Goal: Information Seeking & Learning: Learn about a topic

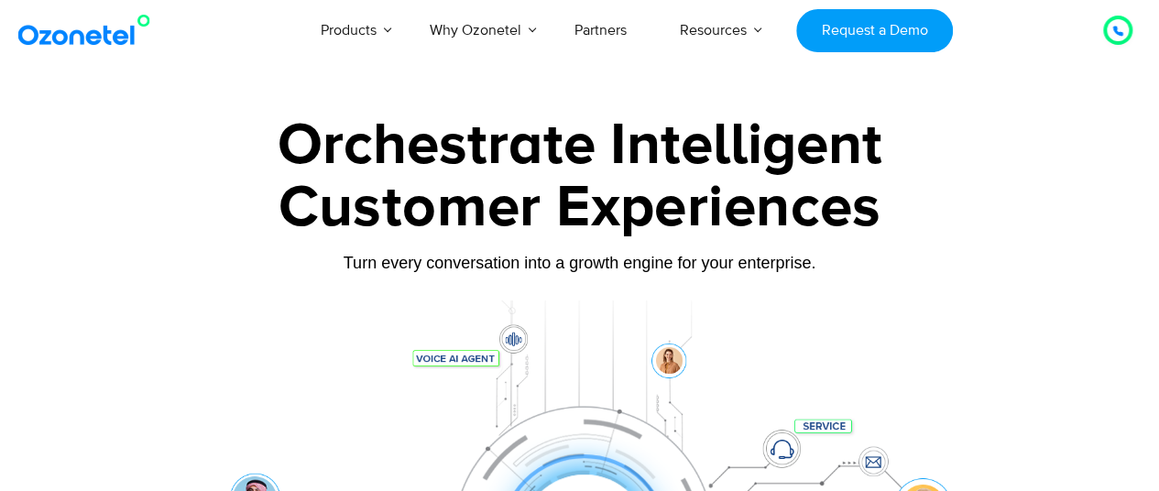
click at [1103, 39] on div at bounding box center [1118, 30] width 35 height 35
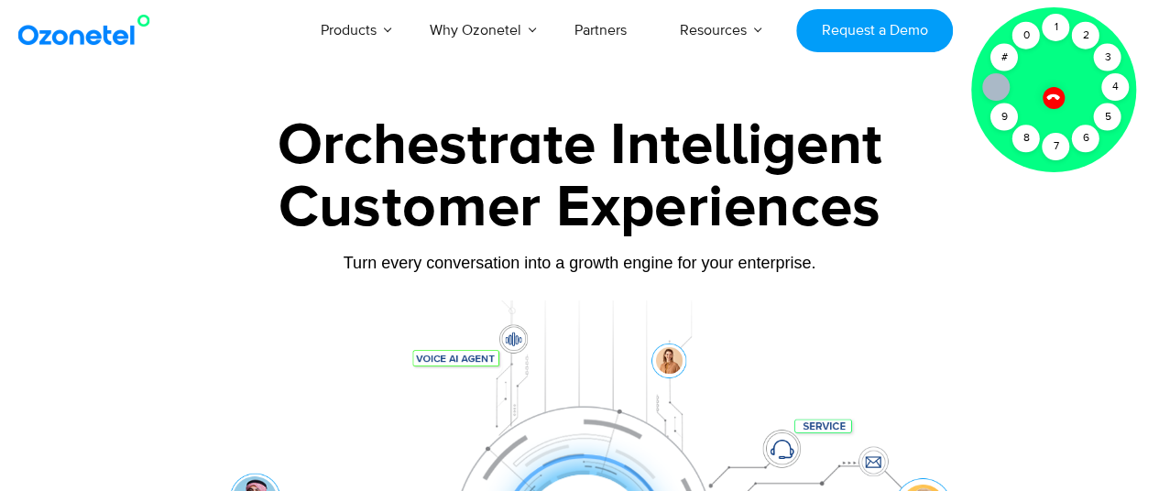
click at [738, 116] on div "Orchestrate Intelligent" at bounding box center [579, 145] width 1017 height 59
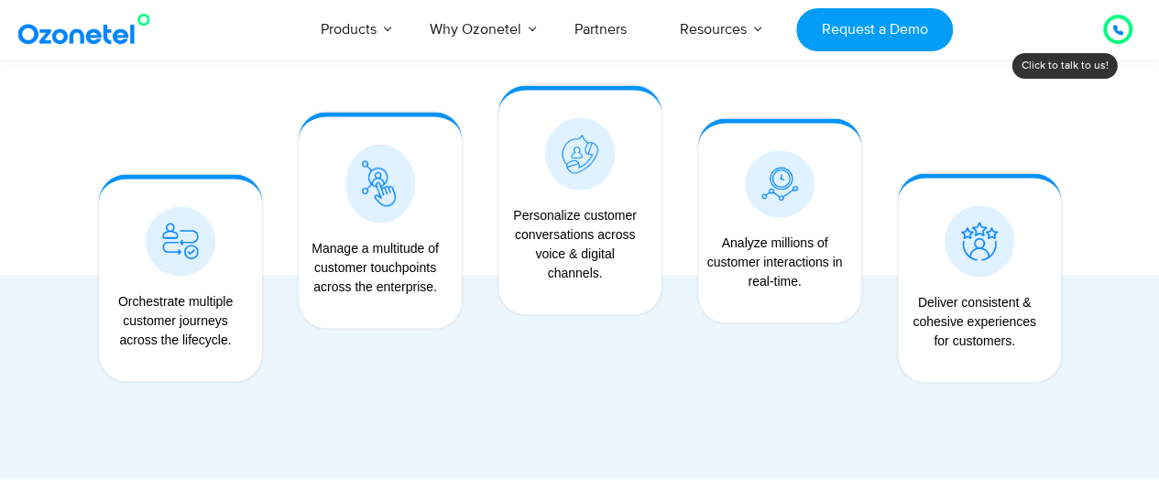
scroll to position [1531, 0]
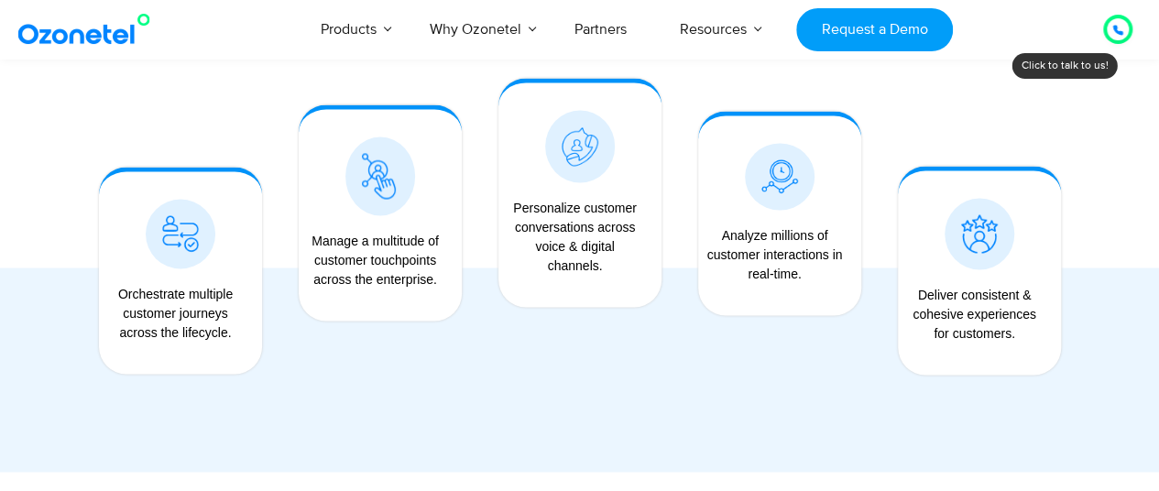
click at [587, 216] on div "Personalize customer conversations across voice & digital channels." at bounding box center [576, 236] width 136 height 77
click at [711, 224] on div "Analyze millions of customer interactions in real-time." at bounding box center [780, 261] width 145 height 90
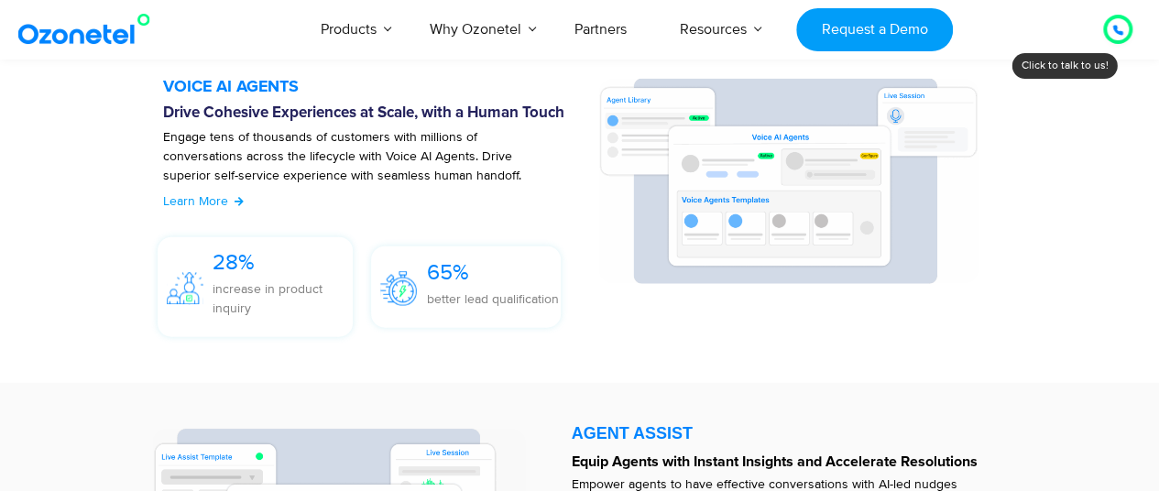
scroll to position [2052, 0]
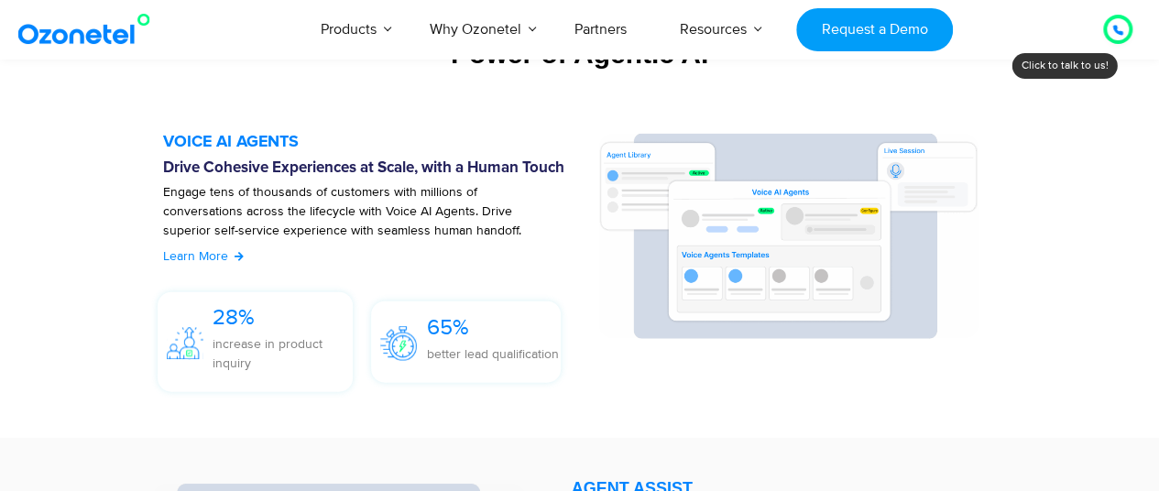
click at [220, 256] on span "Learn More" at bounding box center [195, 256] width 65 height 16
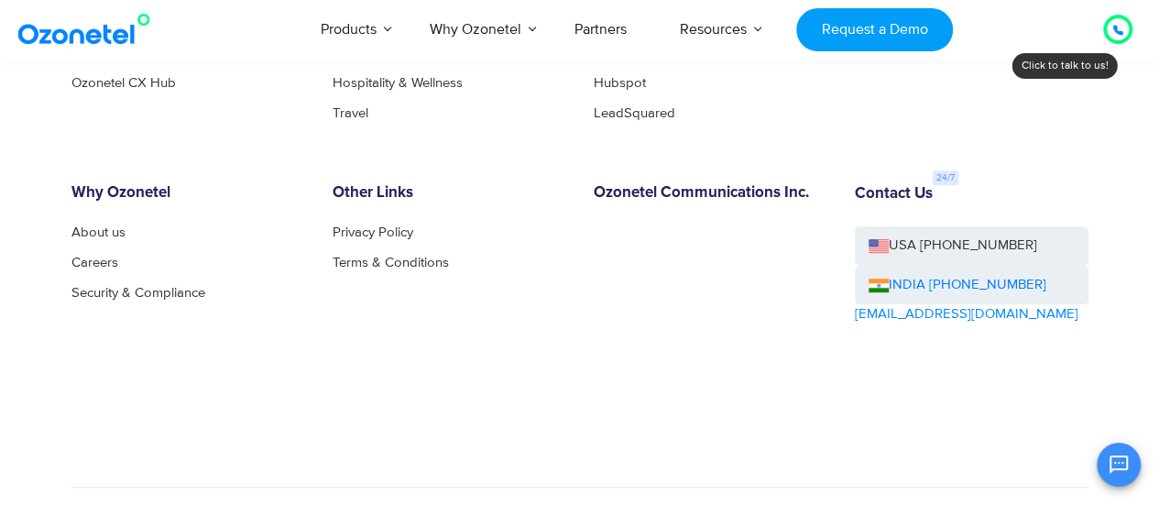
scroll to position [4015, 0]
